Goal: Task Accomplishment & Management: Manage account settings

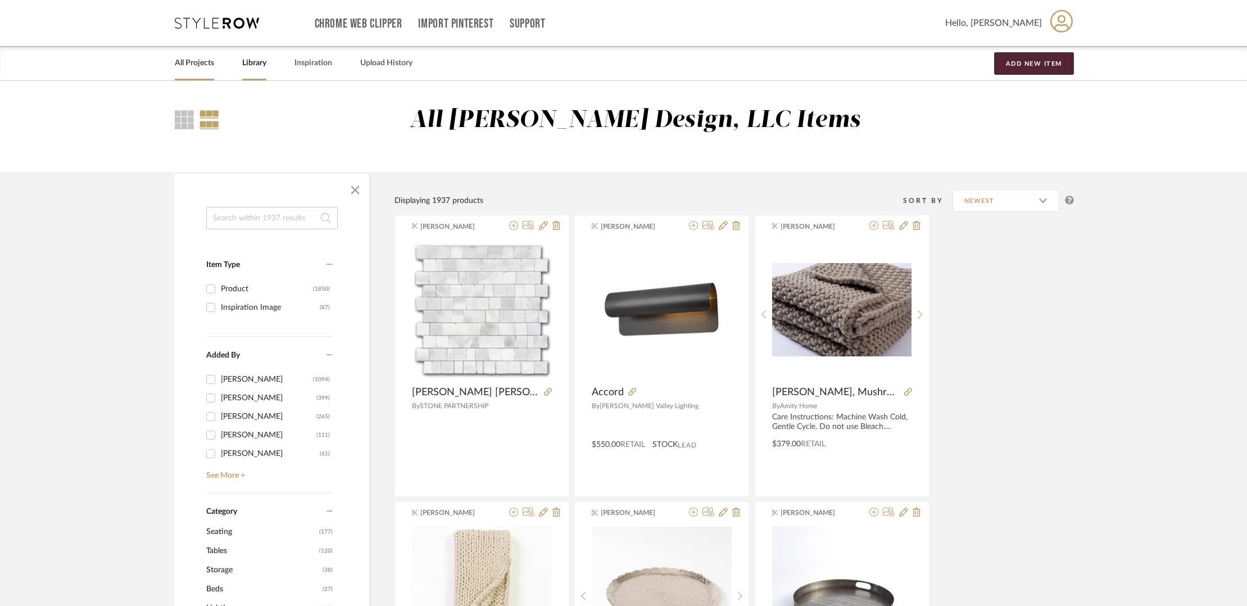
click at [195, 61] on link "All Projects" at bounding box center [194, 63] width 39 height 15
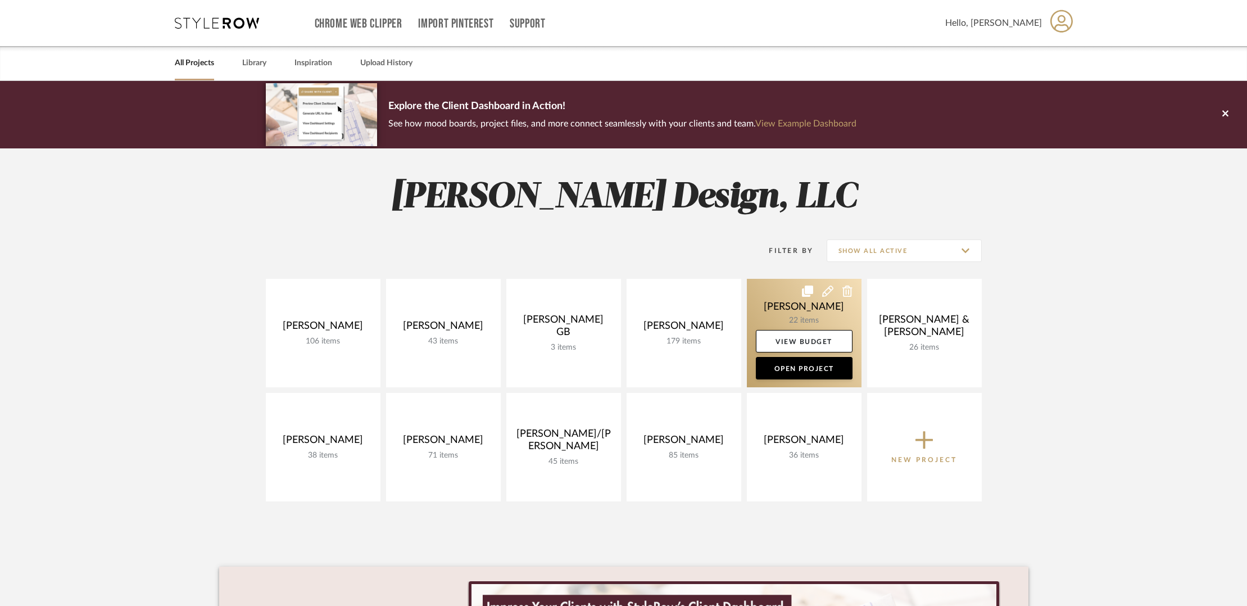
click at [808, 308] on link at bounding box center [804, 333] width 115 height 108
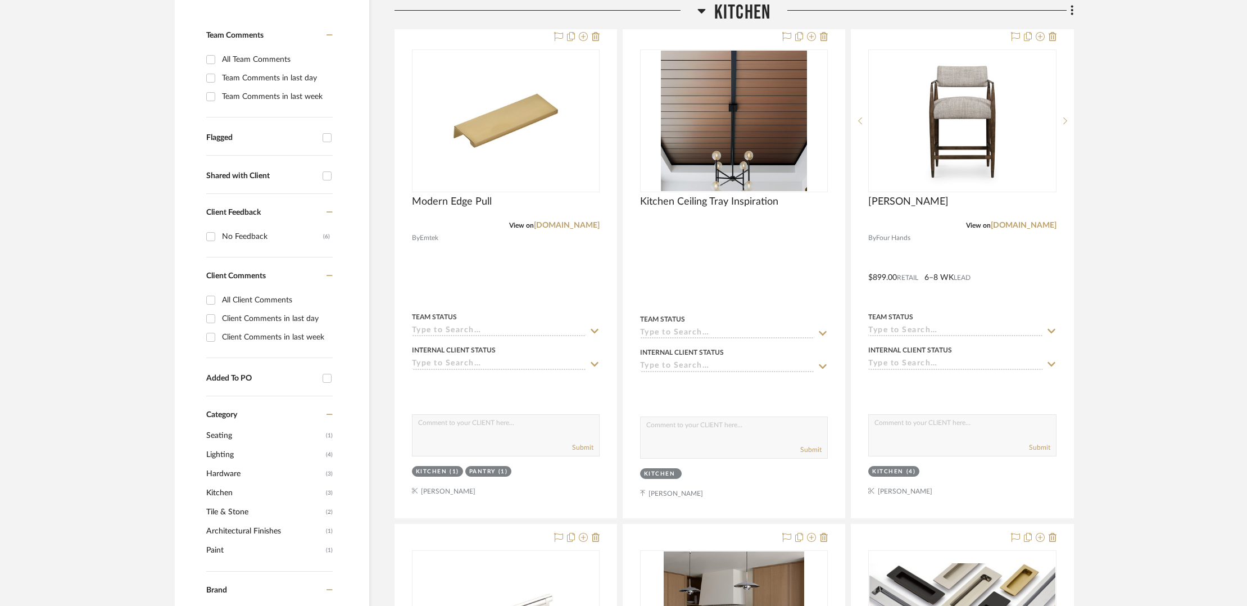
scroll to position [284, 0]
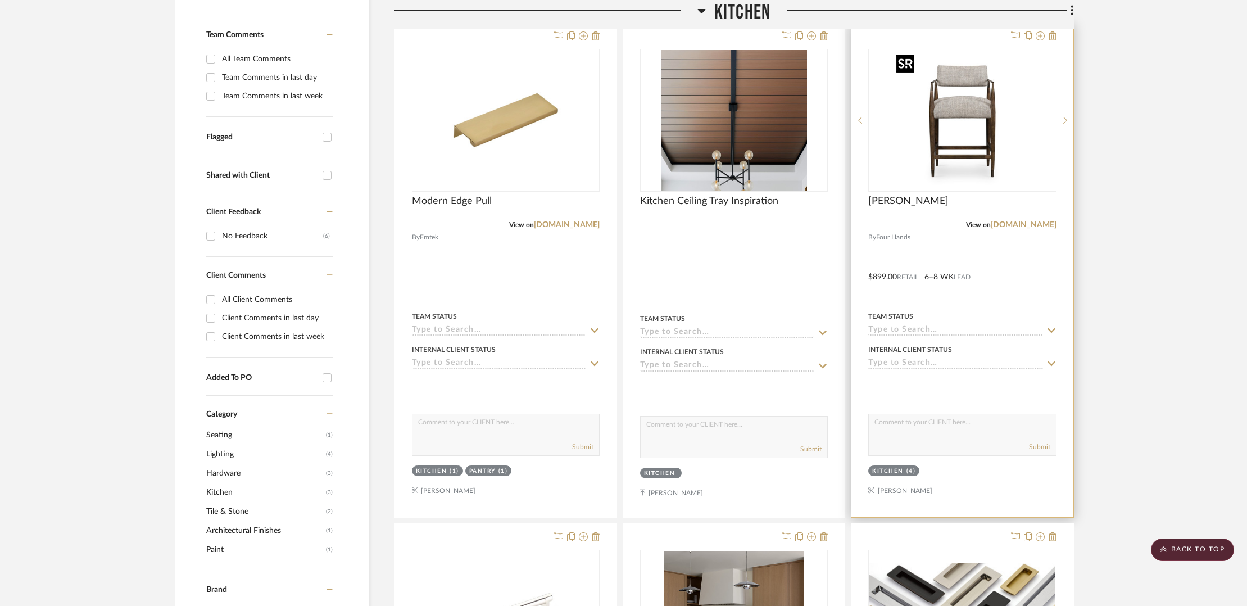
click at [987, 105] on img "0" at bounding box center [962, 120] width 140 height 140
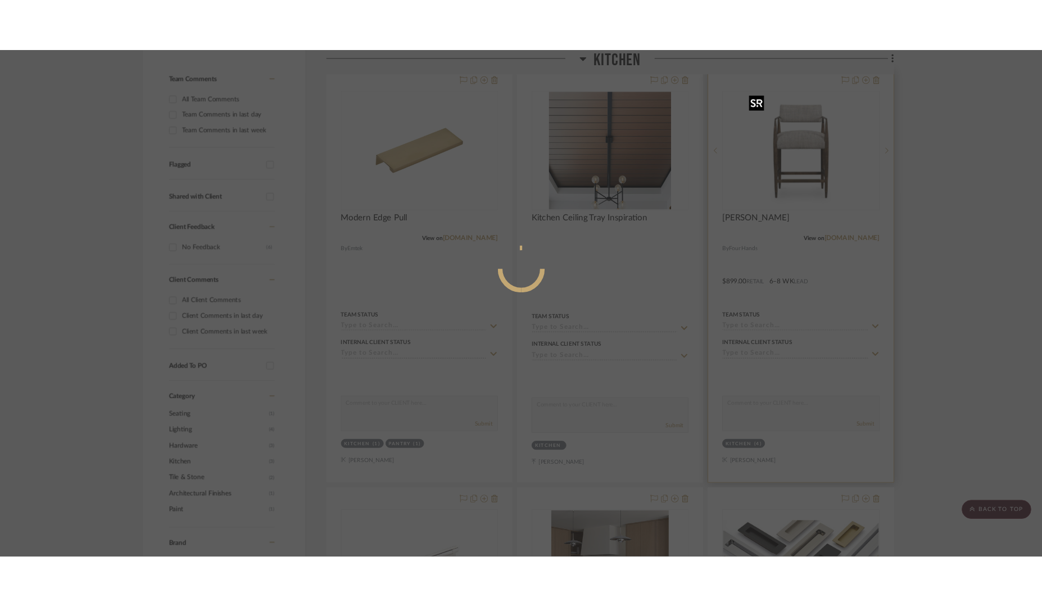
scroll to position [0, 0]
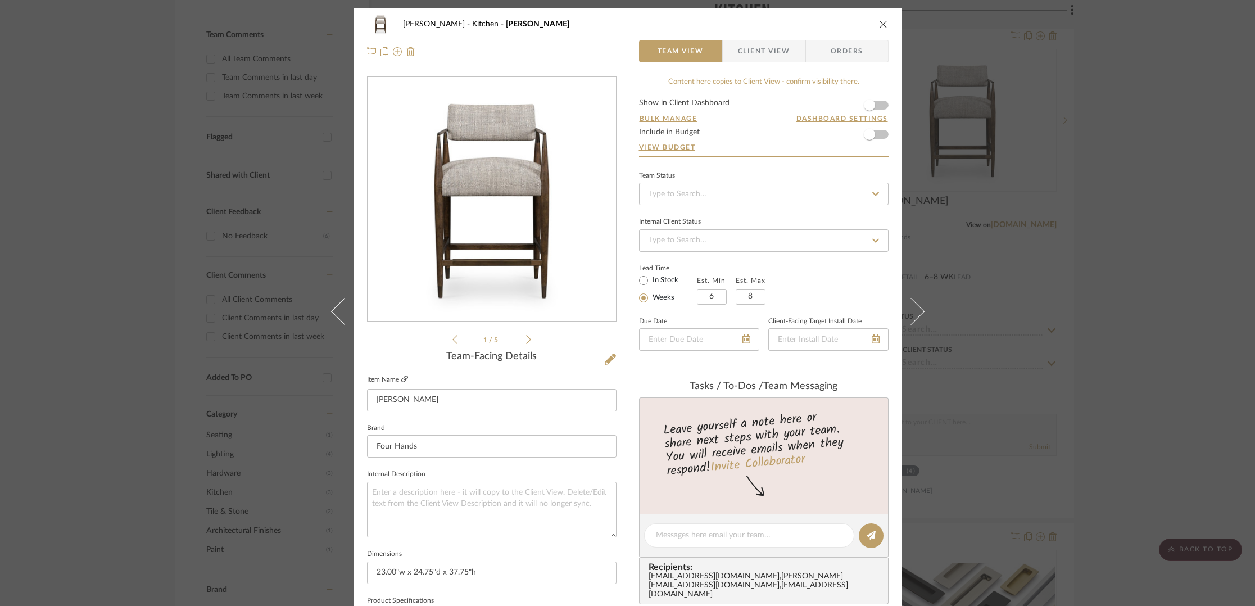
click at [401, 379] on icon at bounding box center [404, 378] width 7 height 7
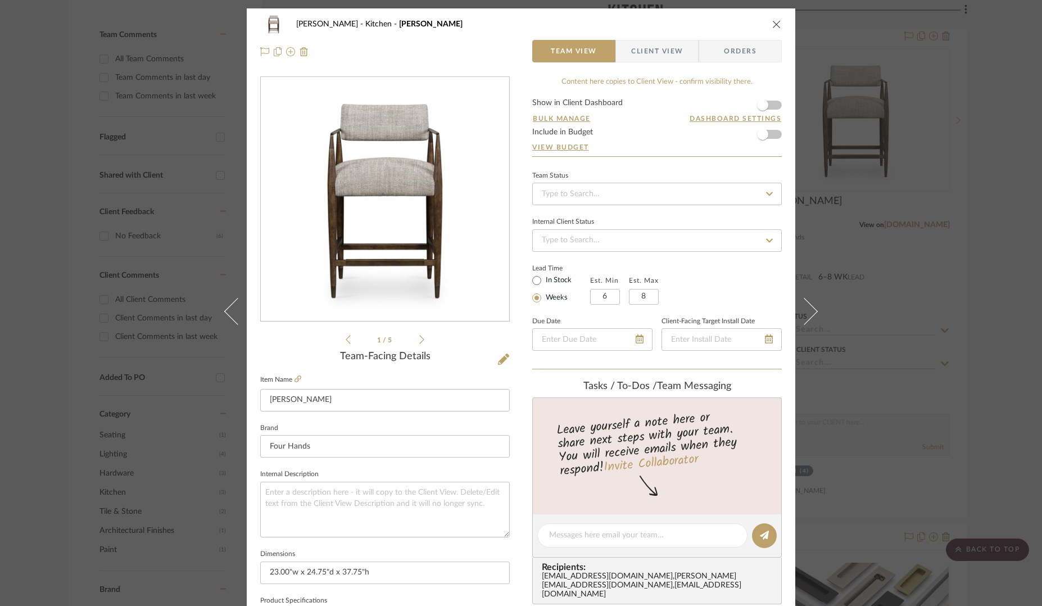
click at [772, 26] on icon "close" at bounding box center [776, 24] width 9 height 9
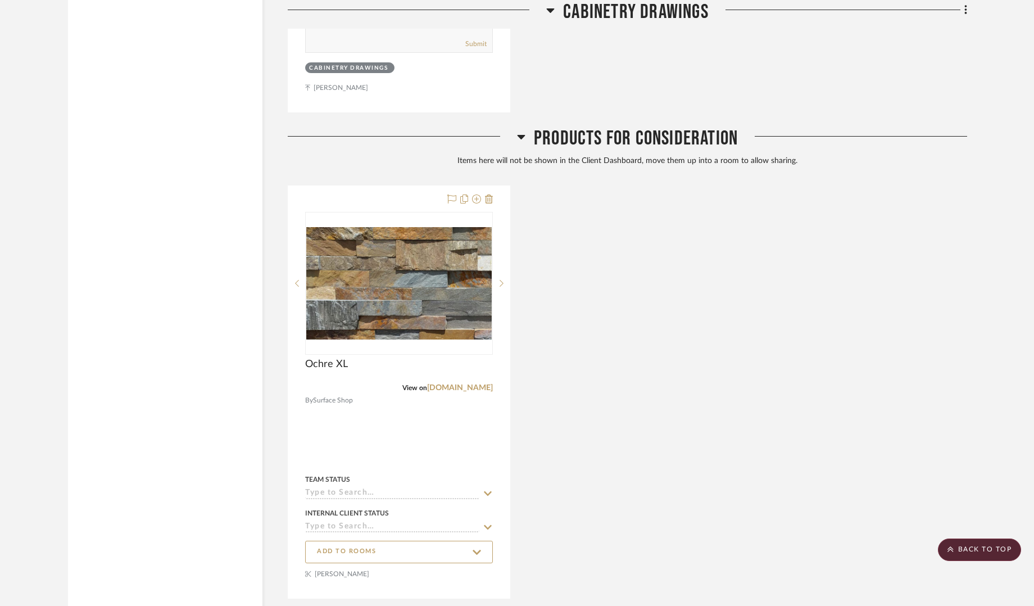
scroll to position [3937, 0]
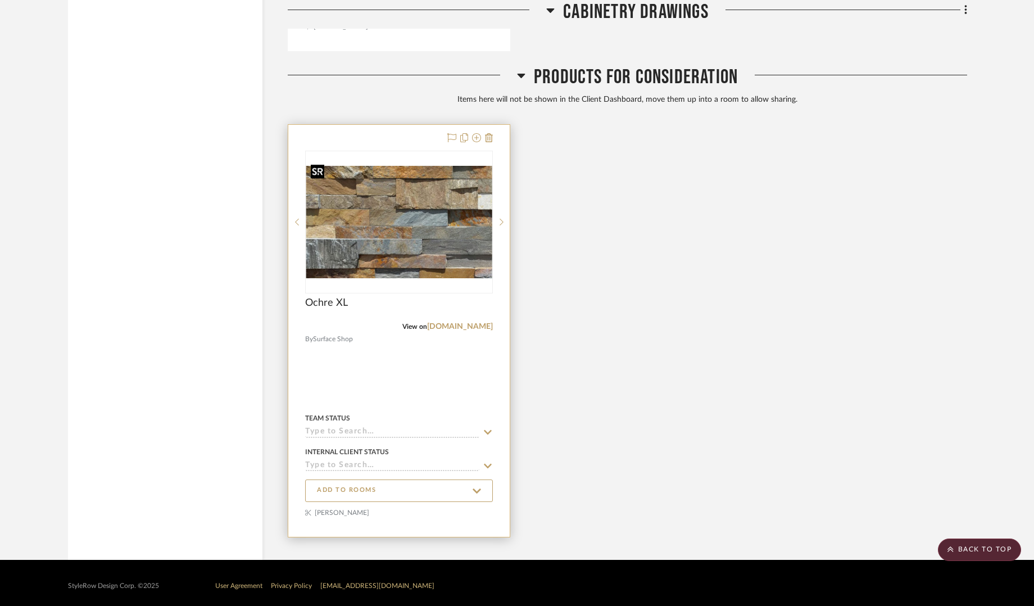
click at [433, 190] on img "0" at bounding box center [398, 222] width 185 height 112
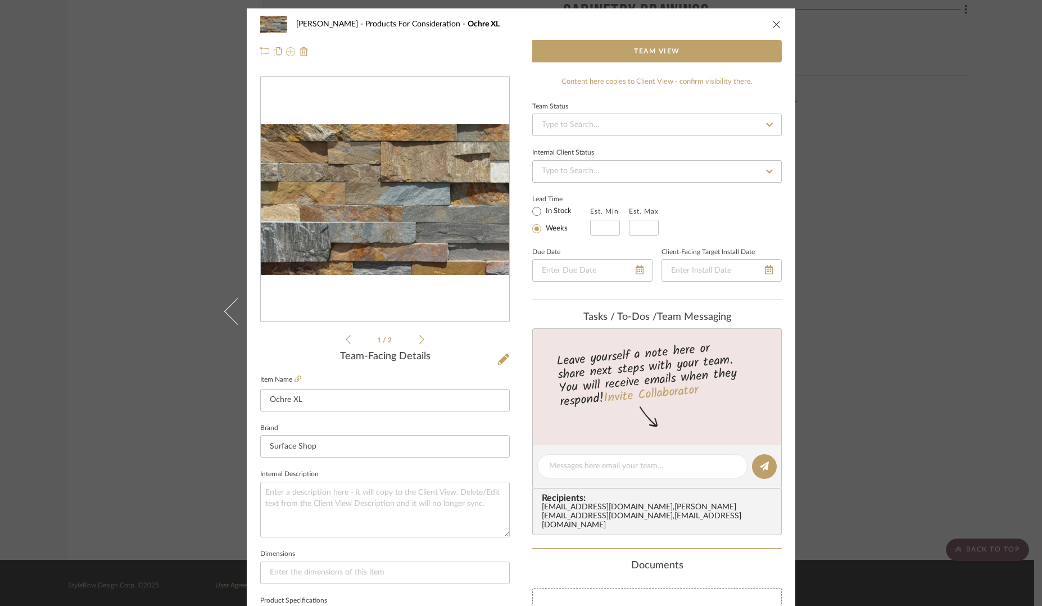
click at [286, 53] on icon at bounding box center [290, 51] width 9 height 9
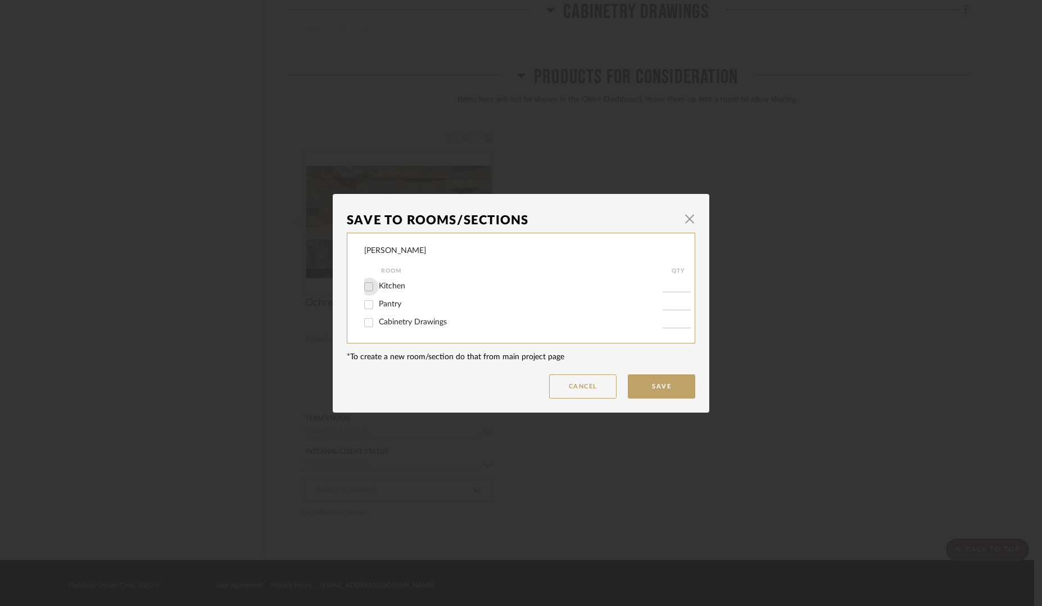
click at [368, 284] on input "Kitchen" at bounding box center [369, 287] width 18 height 18
checkbox input "true"
type input "1"
click at [685, 222] on span "button" at bounding box center [689, 219] width 22 height 22
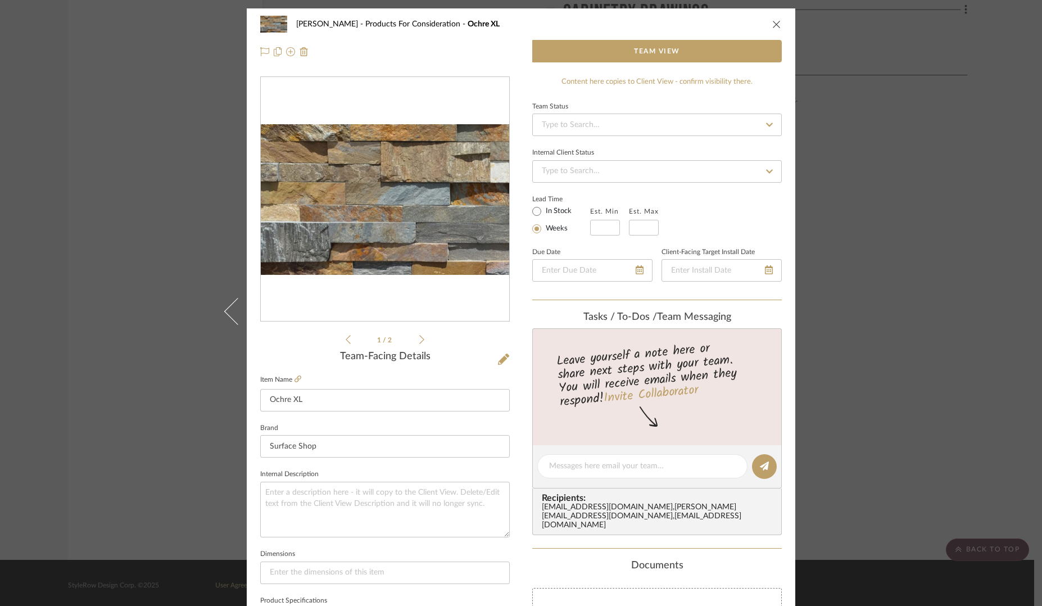
click at [772, 26] on icon "close" at bounding box center [776, 24] width 9 height 9
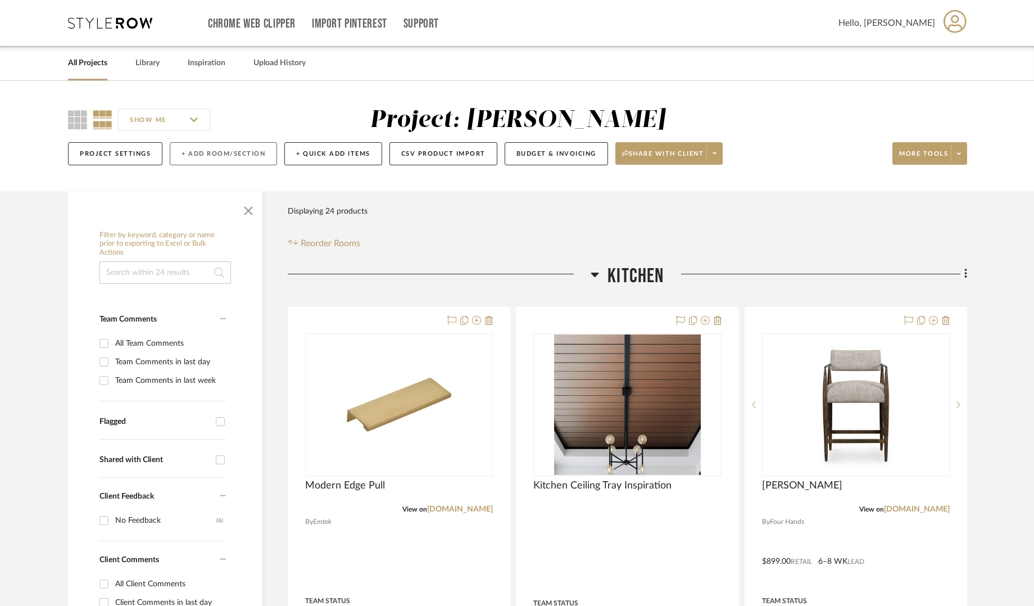
click at [232, 152] on button "+ Add Room/Section" at bounding box center [223, 153] width 107 height 23
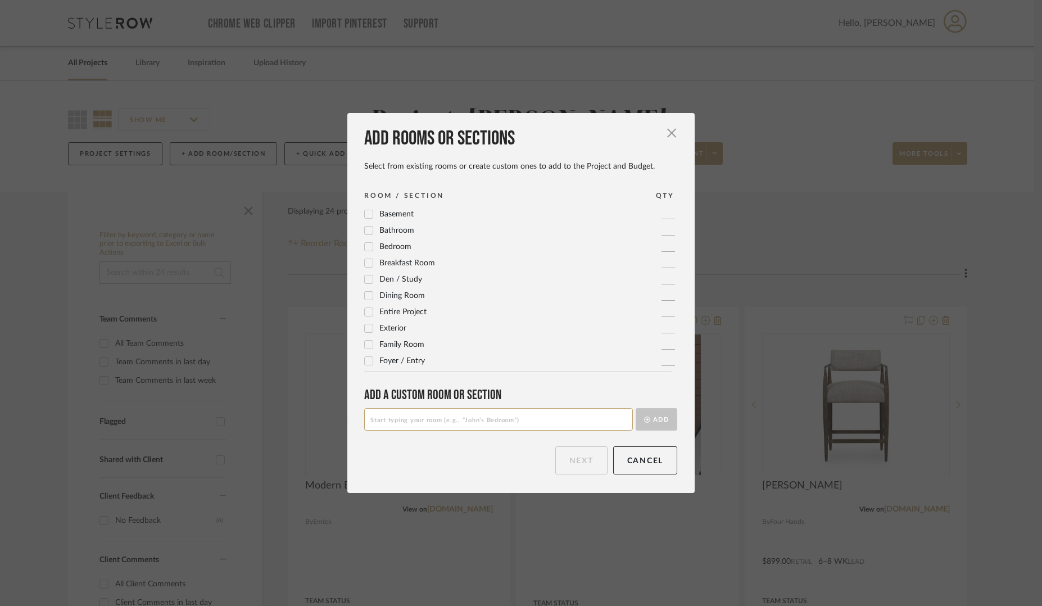
click at [484, 425] on input at bounding box center [498, 419] width 269 height 22
type input "Exterior"
click at [647, 414] on button "Add" at bounding box center [656, 419] width 42 height 22
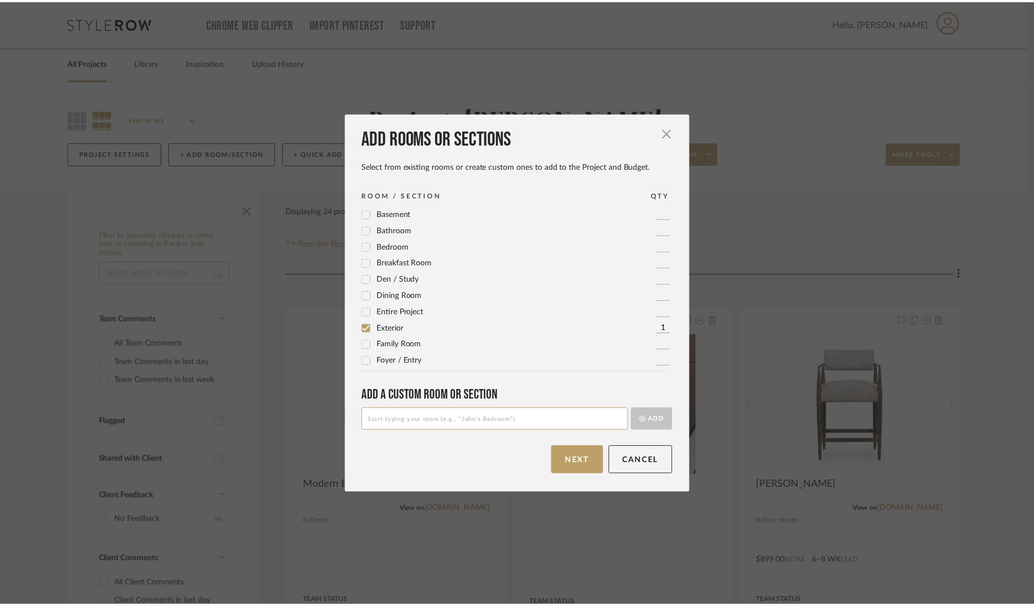
scroll to position [114, 0]
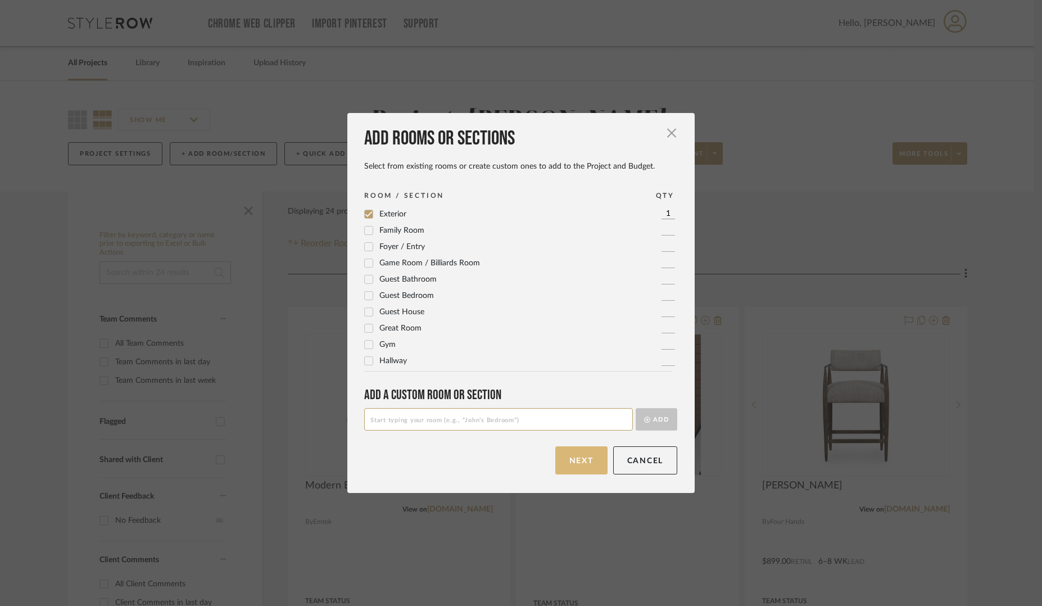
click at [584, 452] on button "Next" at bounding box center [581, 460] width 52 height 28
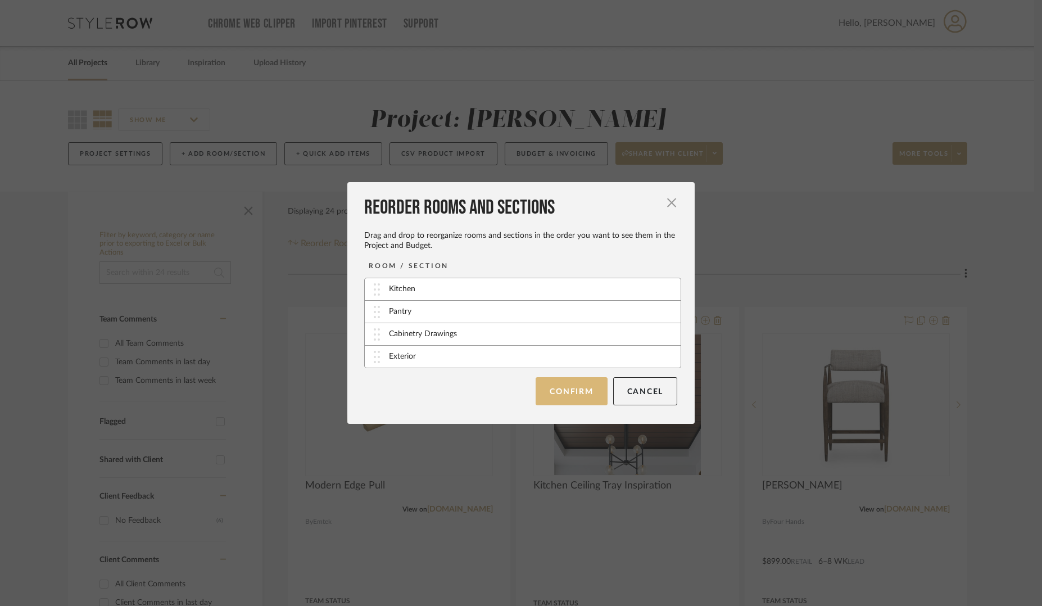
click at [574, 393] on button "Confirm" at bounding box center [570, 391] width 71 height 28
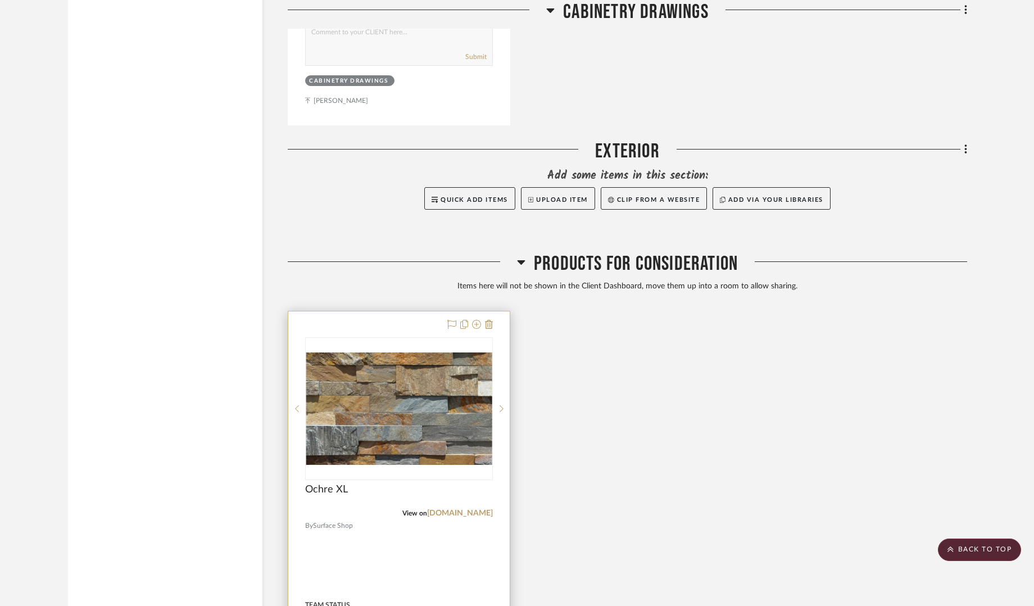
scroll to position [3864, 0]
click at [477, 319] on icon at bounding box center [476, 323] width 9 height 9
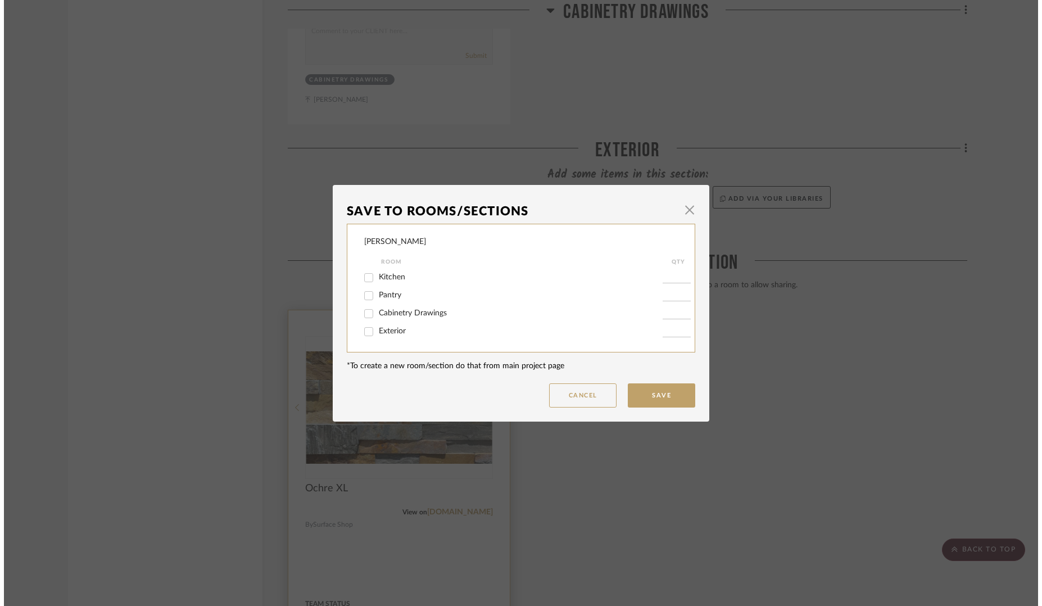
scroll to position [0, 0]
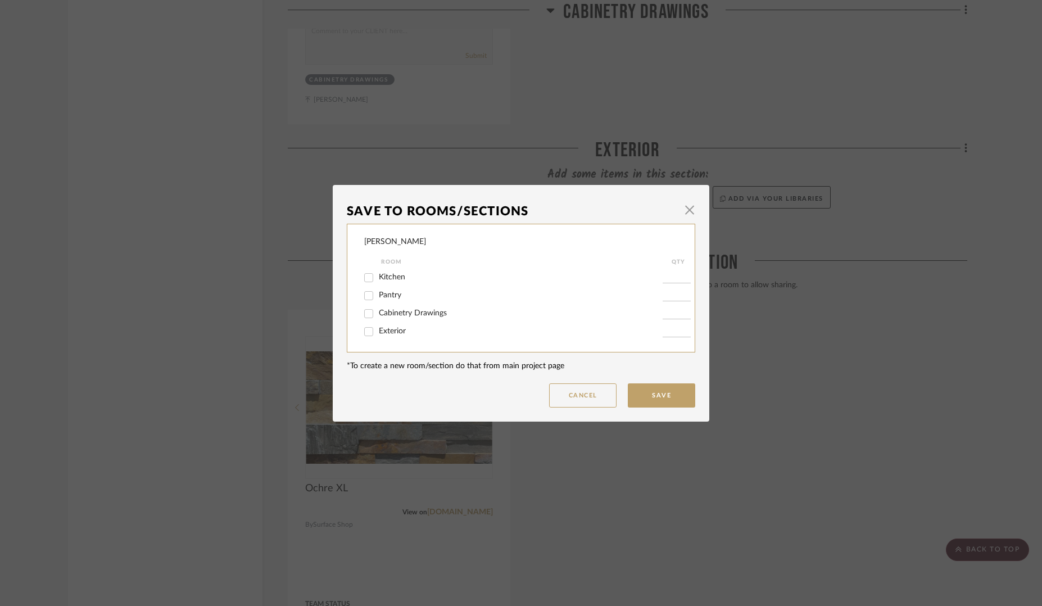
click at [365, 332] on input "Exterior" at bounding box center [369, 331] width 18 height 18
checkbox input "true"
type input "1"
click at [651, 385] on button "Save" at bounding box center [661, 395] width 67 height 24
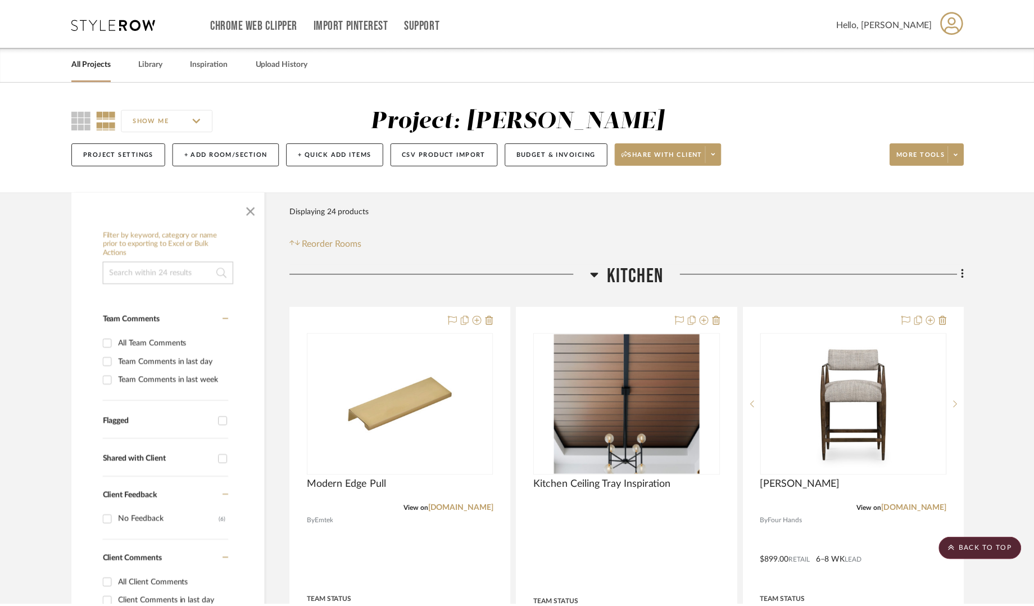
scroll to position [3864, 0]
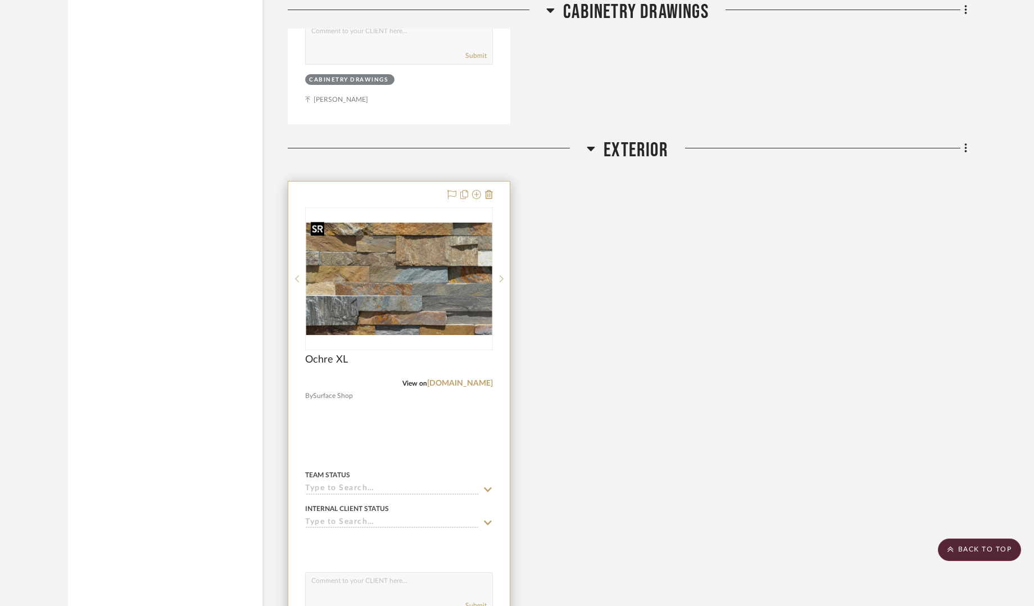
click at [440, 242] on img "0" at bounding box center [398, 278] width 185 height 112
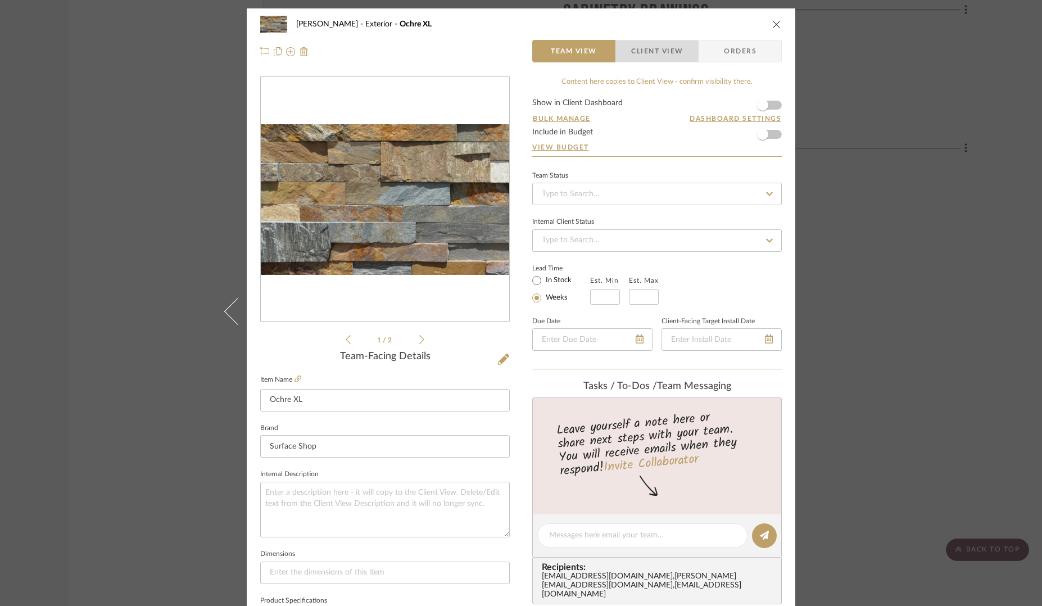
click at [652, 49] on span "Client View" at bounding box center [657, 51] width 52 height 22
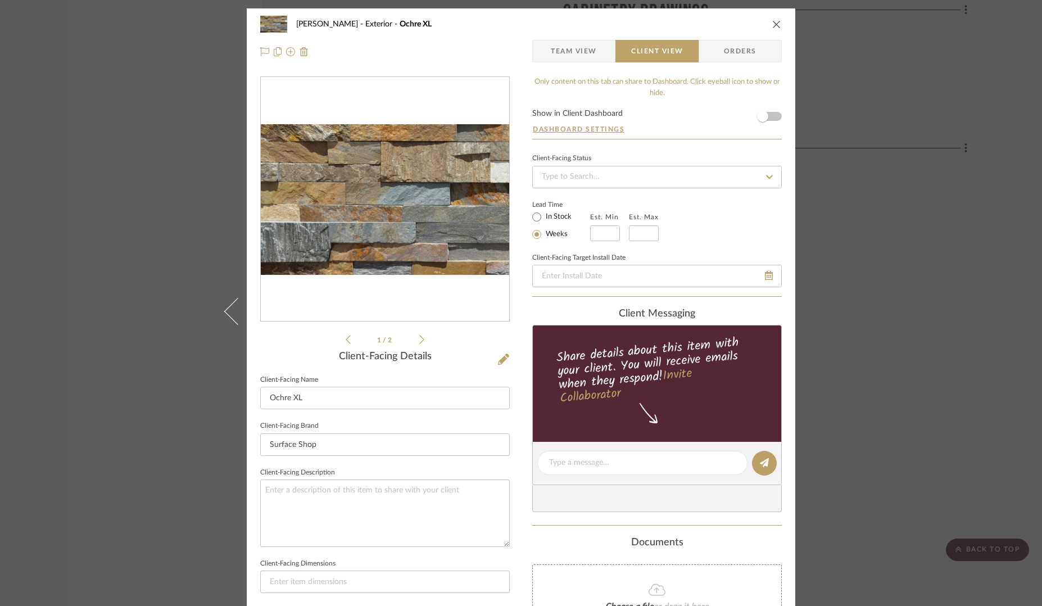
click at [774, 113] on form "Show in Client Dashboard Dashboard Settings" at bounding box center [656, 124] width 249 height 29
click at [773, 117] on form "Show in Client Dashboard Dashboard Settings" at bounding box center [656, 124] width 249 height 29
click at [766, 118] on span "button" at bounding box center [762, 116] width 25 height 25
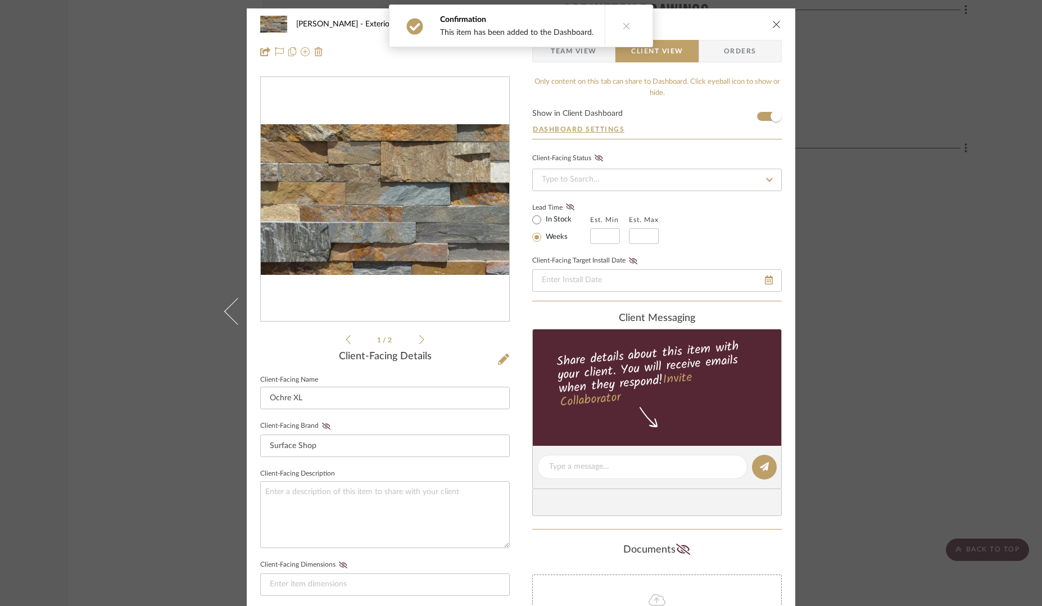
click at [772, 17] on div "Keuler Exterior Ochre XL" at bounding box center [520, 24] width 521 height 22
click at [773, 27] on icon "close" at bounding box center [776, 24] width 9 height 9
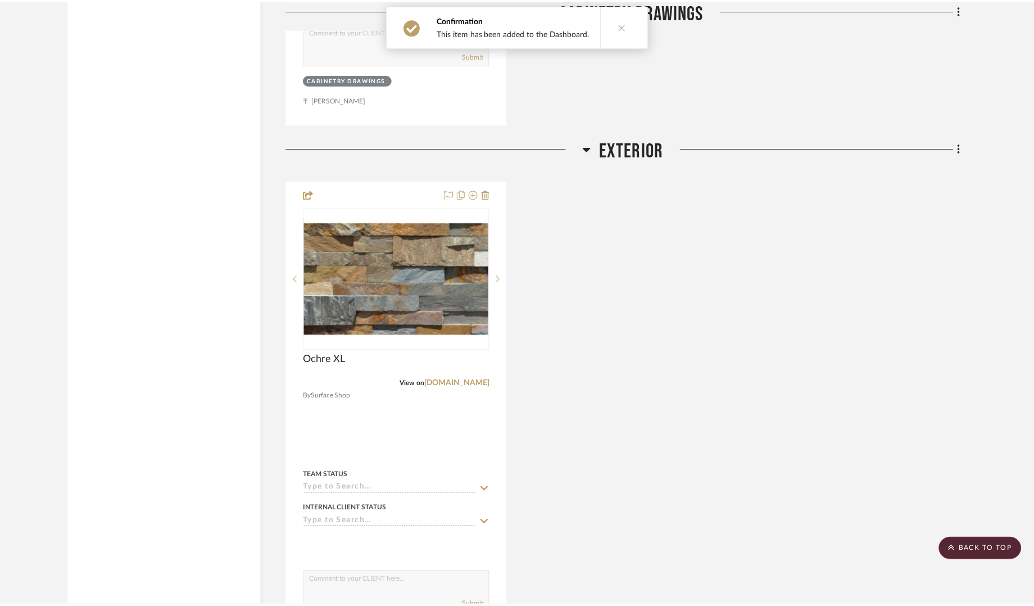
scroll to position [3864, 0]
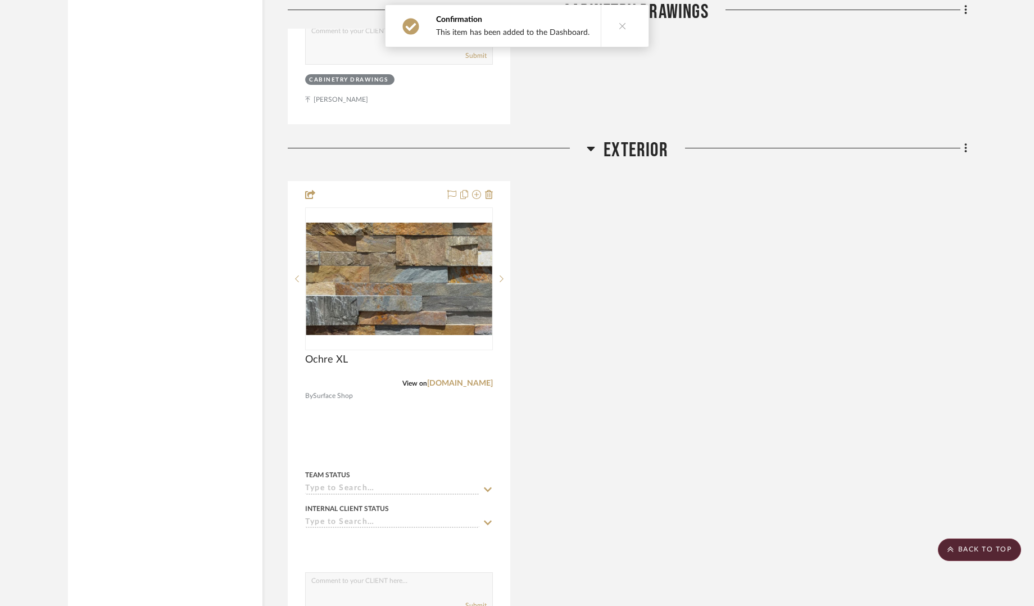
click at [629, 28] on button at bounding box center [622, 26] width 43 height 42
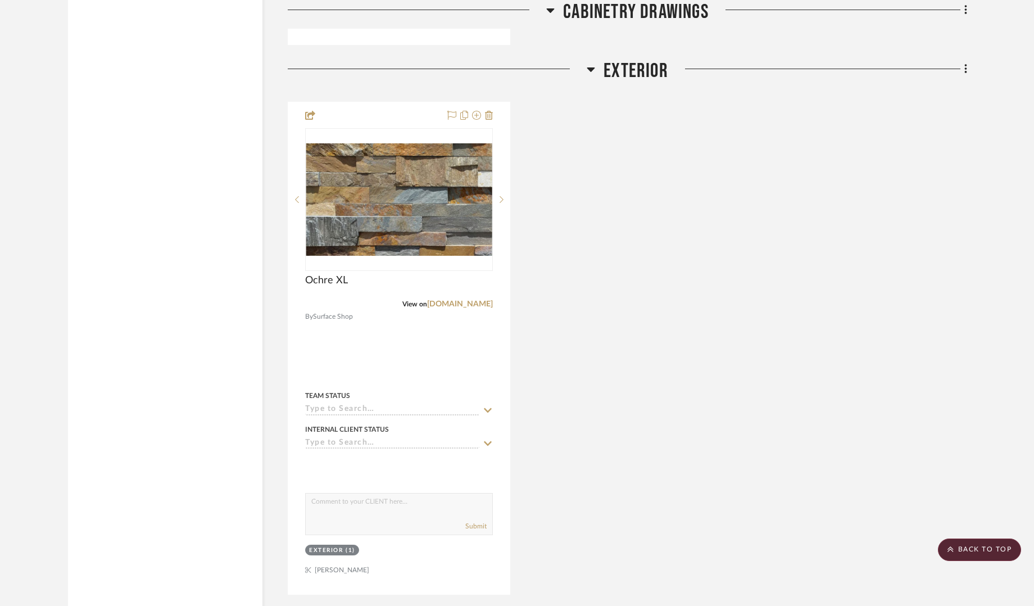
scroll to position [4000, 0]
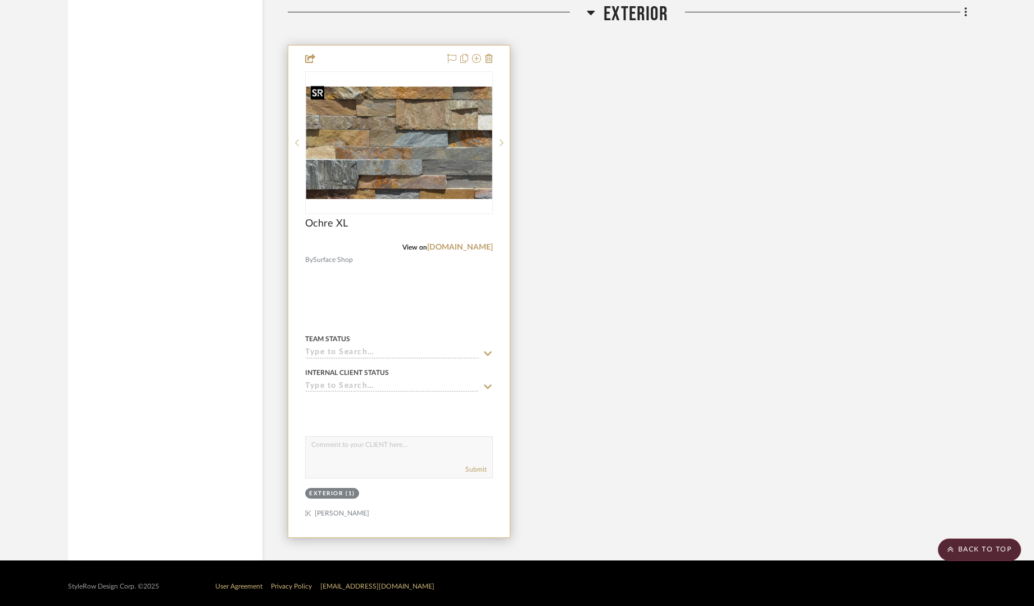
click at [429, 98] on img "0" at bounding box center [398, 143] width 185 height 112
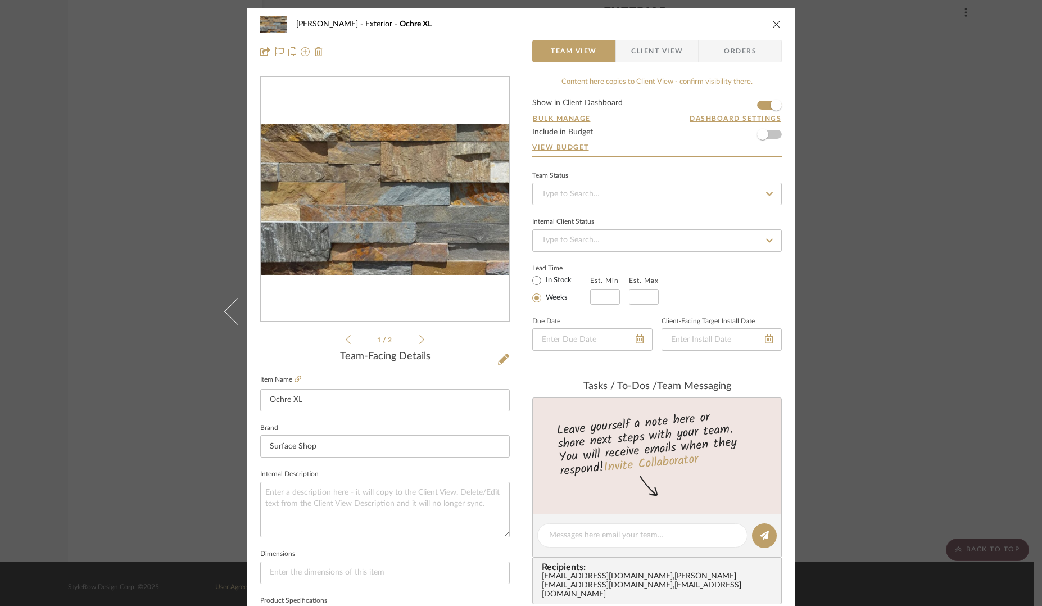
click at [419, 340] on icon at bounding box center [421, 339] width 5 height 10
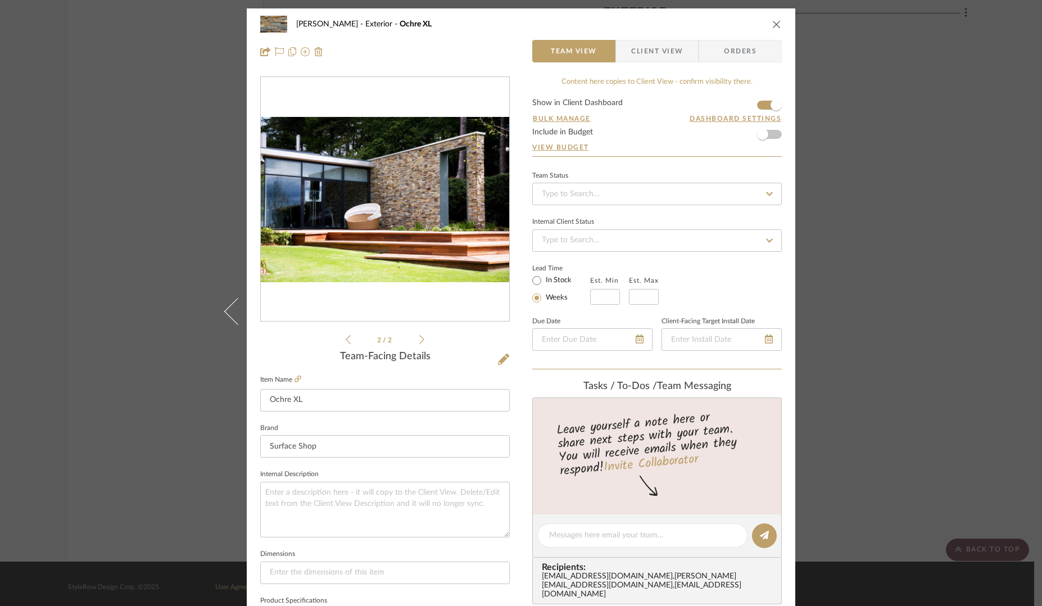
click at [346, 342] on icon at bounding box center [348, 339] width 5 height 10
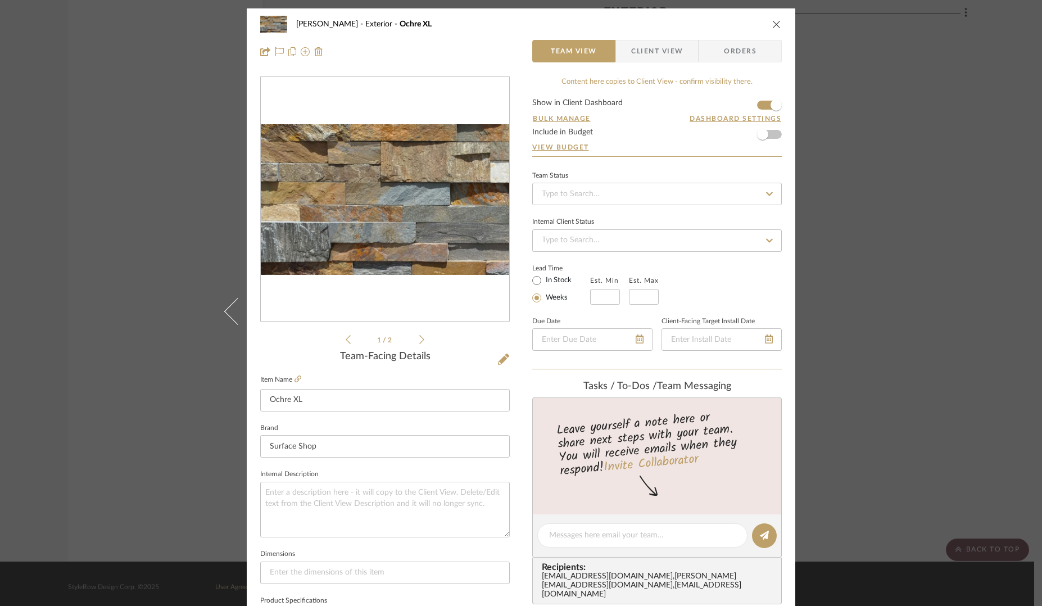
click at [772, 25] on icon "close" at bounding box center [776, 24] width 9 height 9
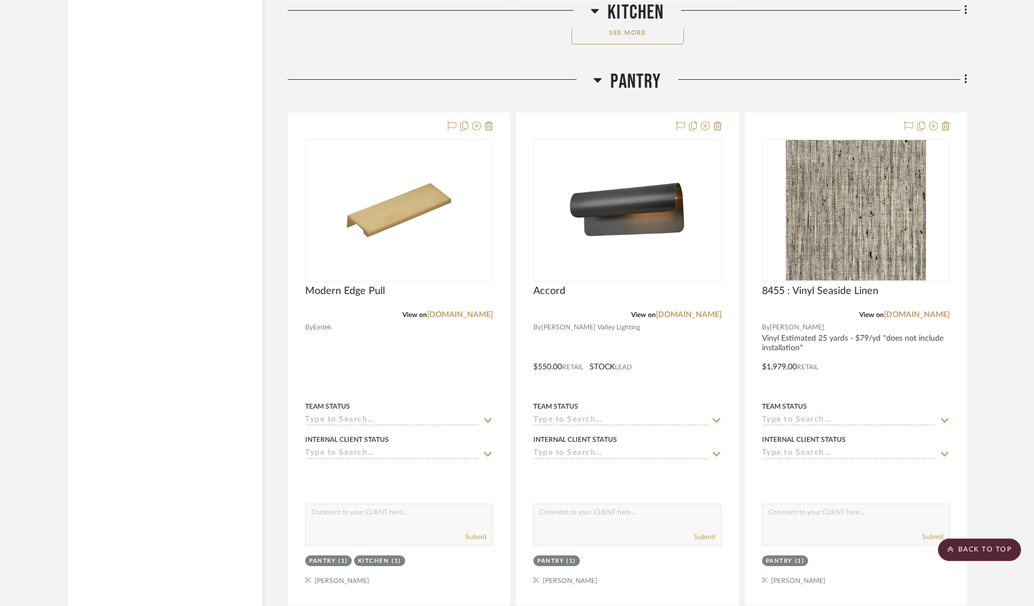
scroll to position [1763, 0]
